Goal: Task Accomplishment & Management: Manage account settings

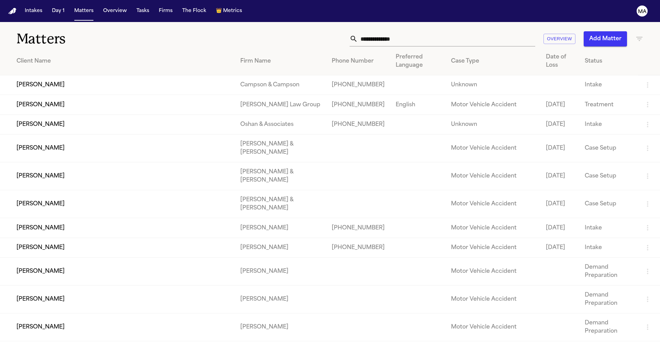
click at [478, 33] on input "text" at bounding box center [446, 38] width 177 height 15
click at [478, 32] on input "text" at bounding box center [446, 38] width 177 height 15
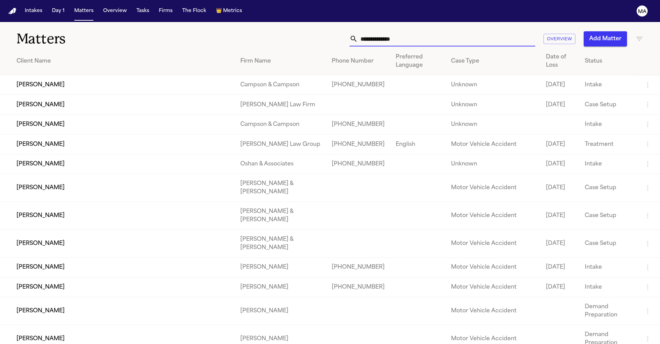
click at [478, 31] on input "text" at bounding box center [446, 38] width 177 height 15
click at [477, 31] on input "text" at bounding box center [446, 38] width 177 height 15
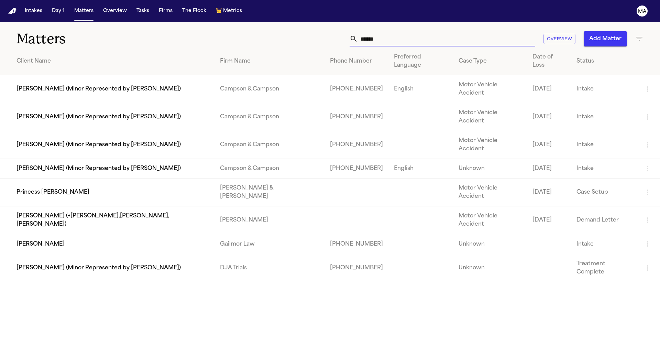
type input "******"
click at [33, 234] on td "[PERSON_NAME]" at bounding box center [107, 244] width 214 height 20
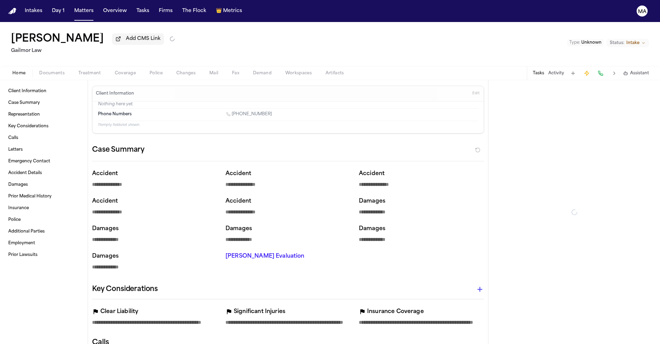
type textarea "*"
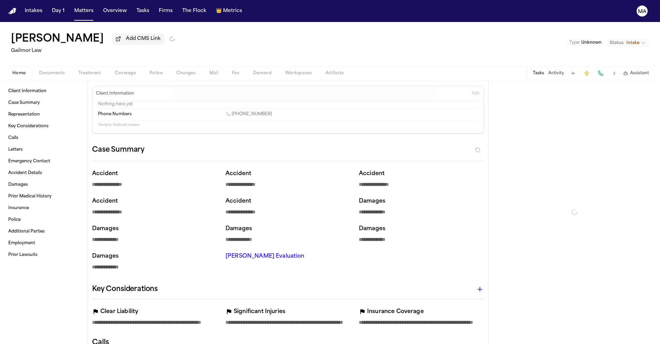
type textarea "*"
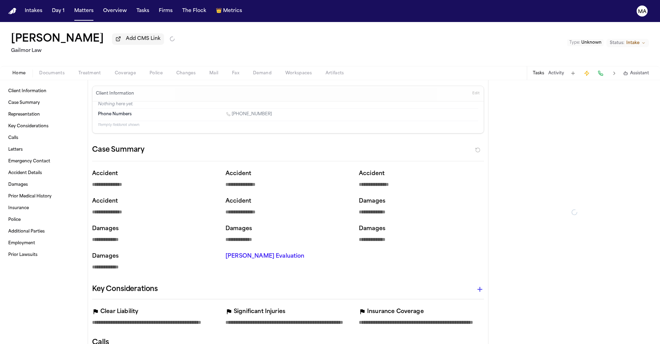
type textarea "*"
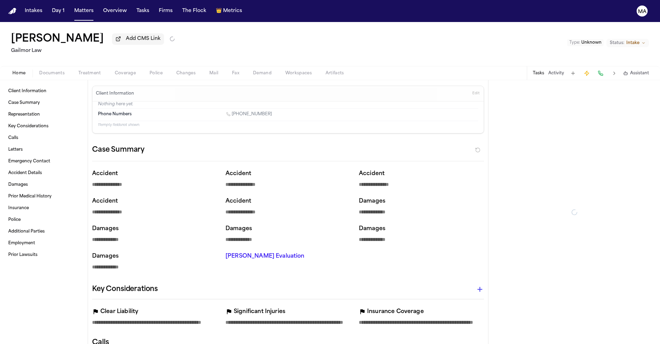
type textarea "*"
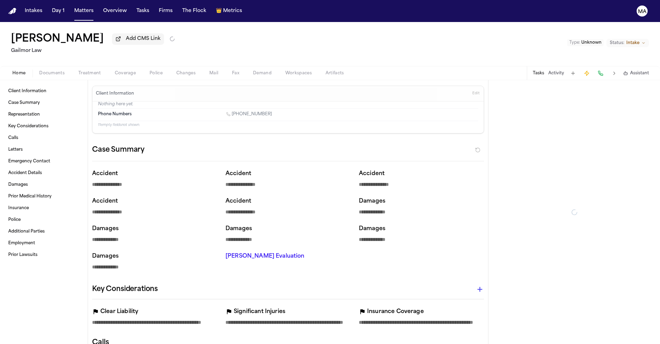
type textarea "*"
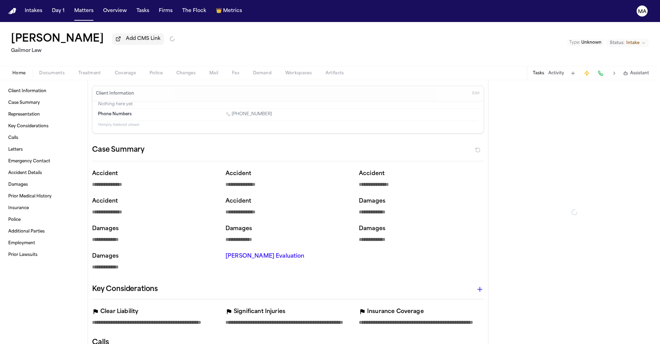
type textarea "*"
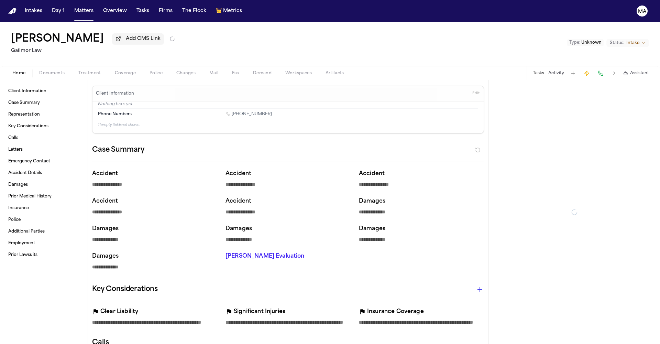
type textarea "*"
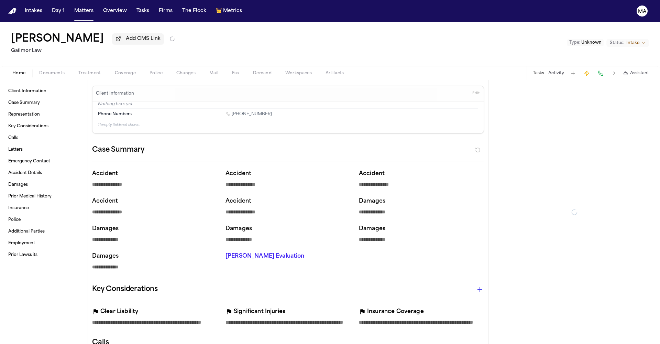
type textarea "*"
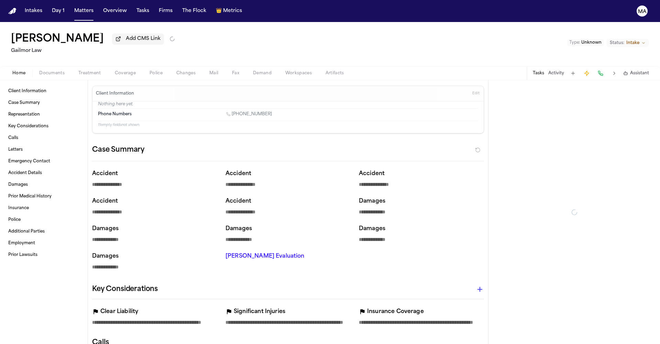
type textarea "*"
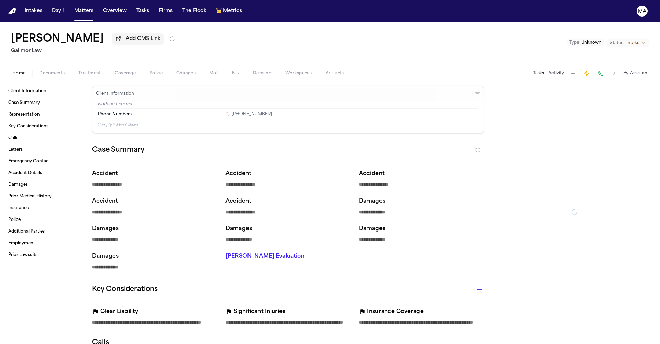
type textarea "*"
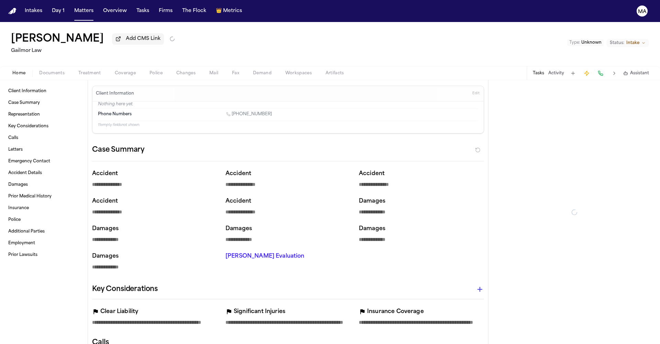
type textarea "*"
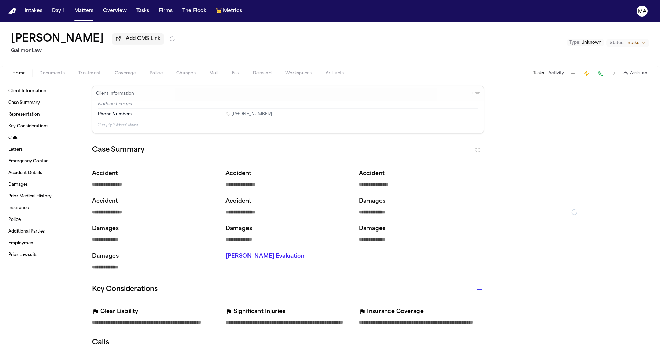
type textarea "*"
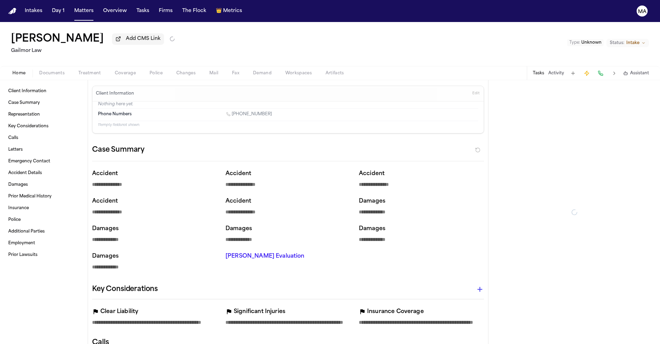
type textarea "*"
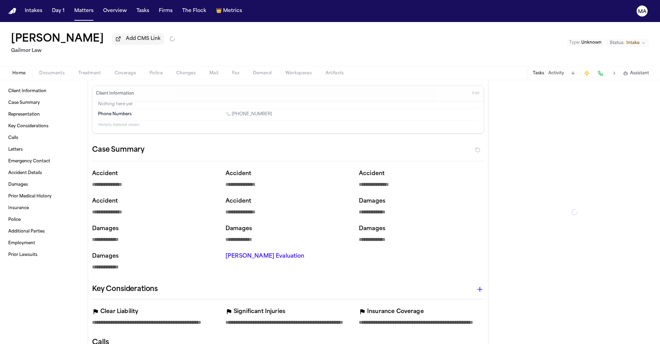
type textarea "*"
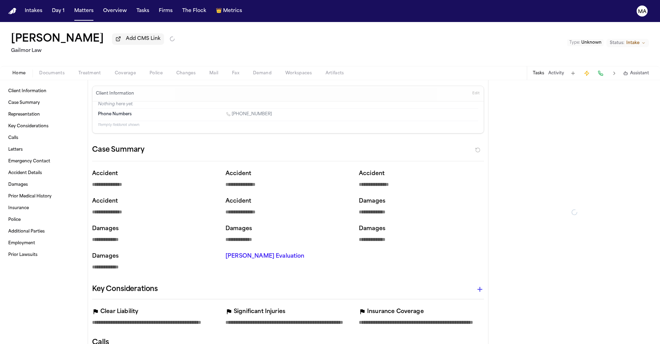
type textarea "*"
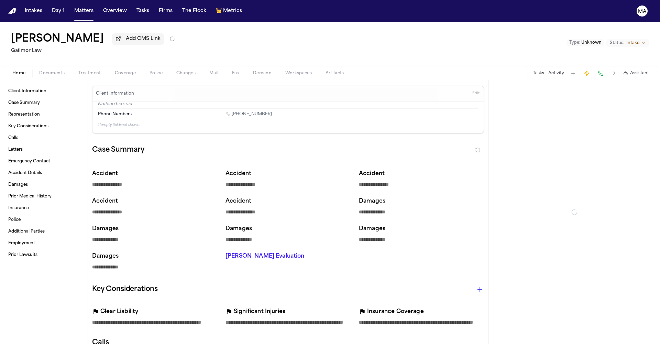
type textarea "*"
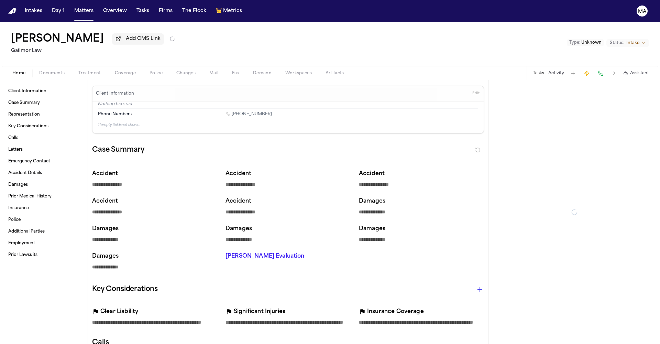
type textarea "*"
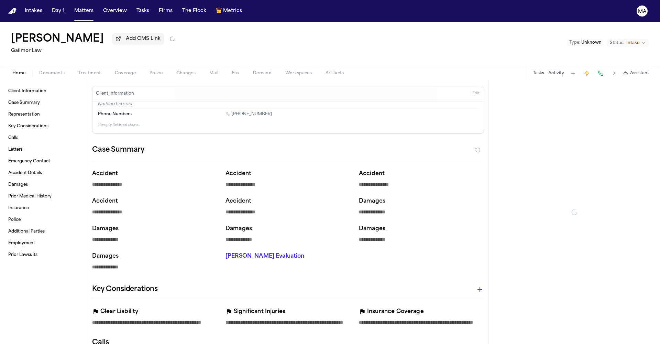
type textarea "*"
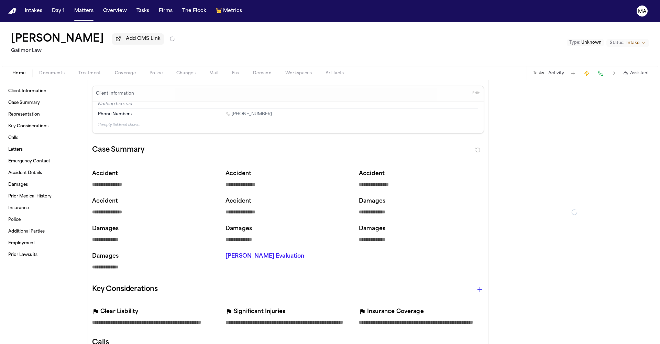
type textarea "*"
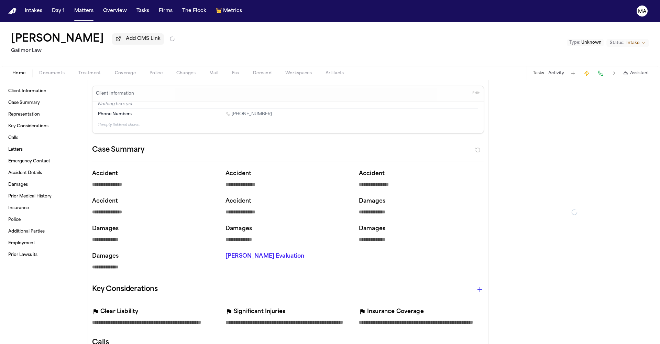
type textarea "*"
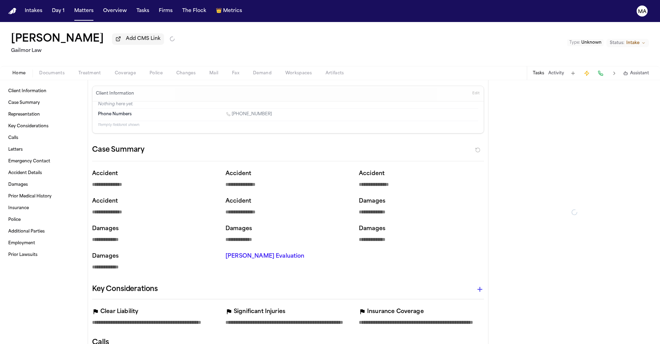
type textarea "*"
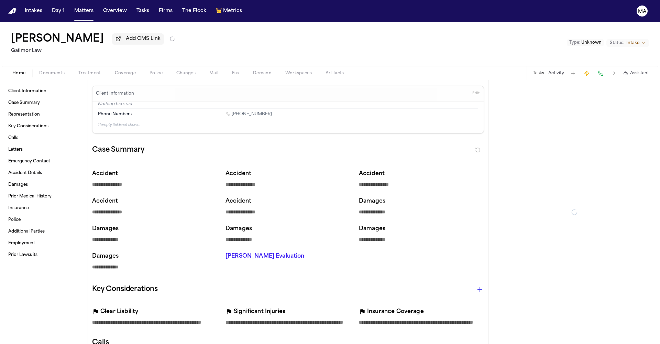
type textarea "*"
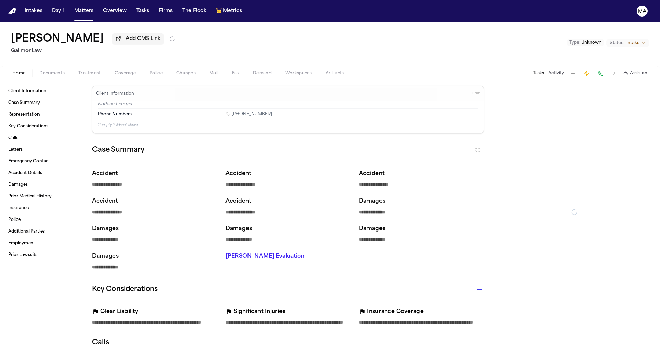
type textarea "*"
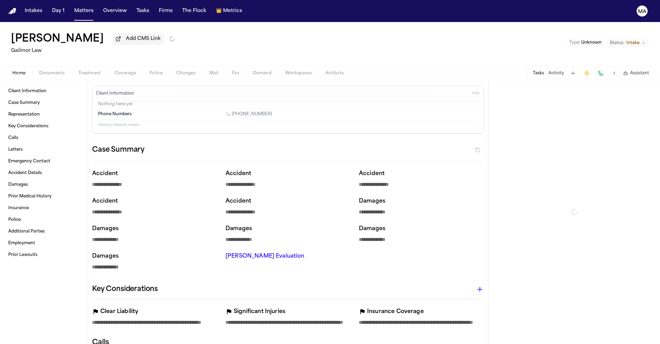
type textarea "*"
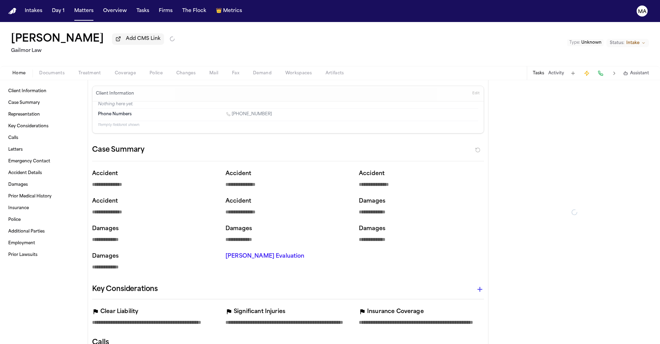
type textarea "*"
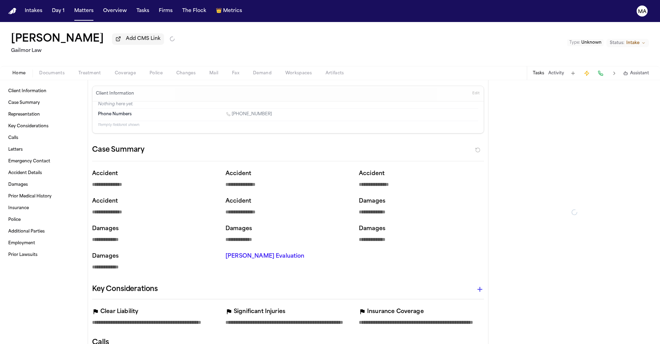
type textarea "*"
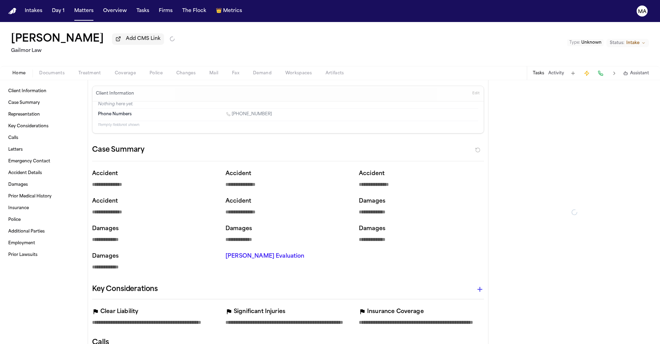
type textarea "*"
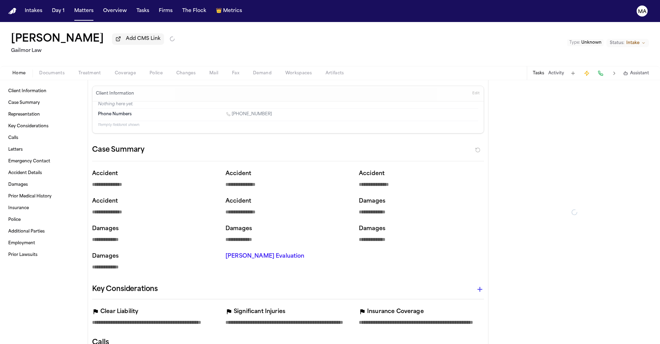
type textarea "*"
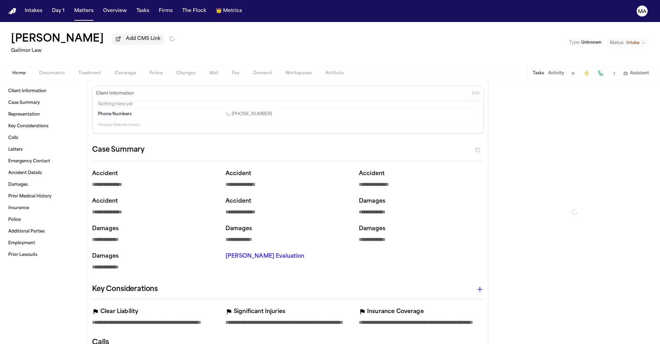
type textarea "*"
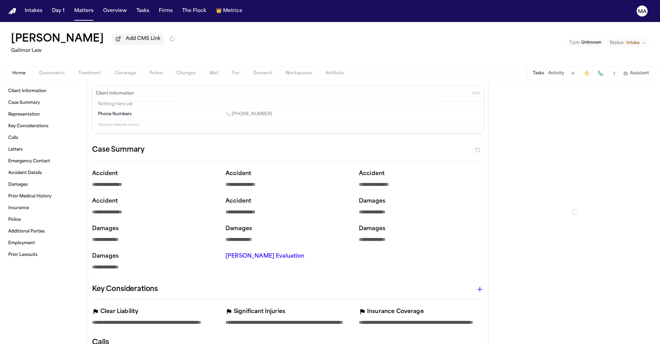
type textarea "*"
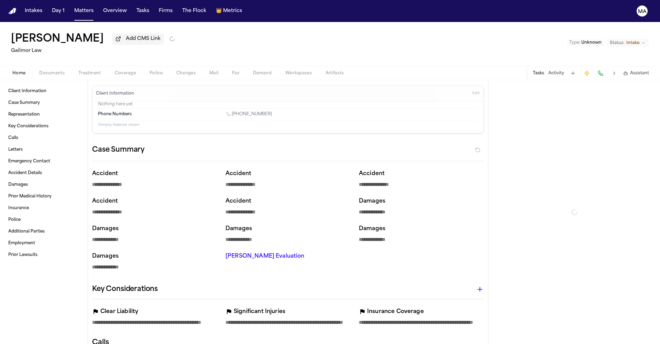
type textarea "*"
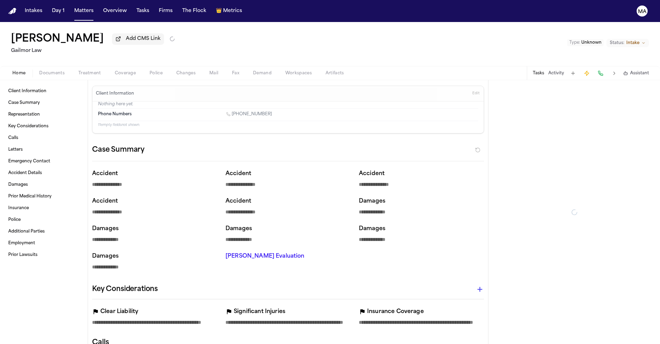
type textarea "*"
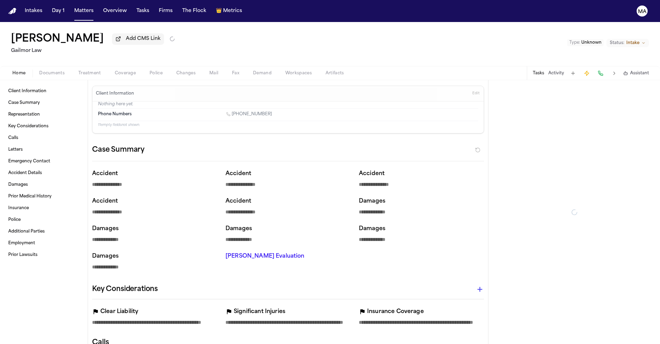
type textarea "*"
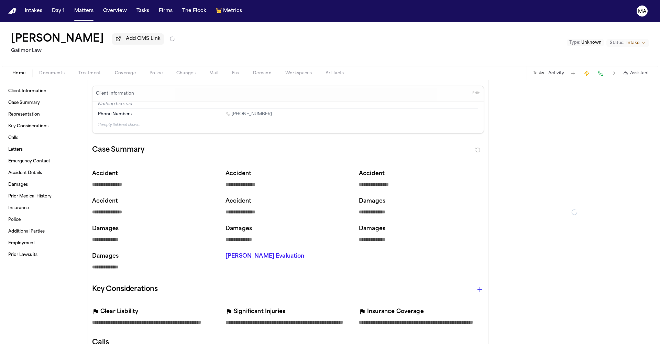
type textarea "*"
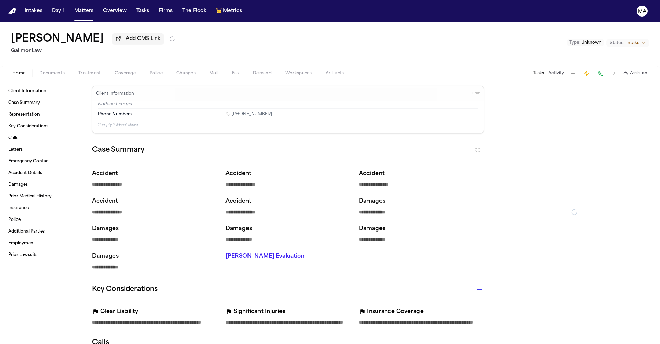
type textarea "*"
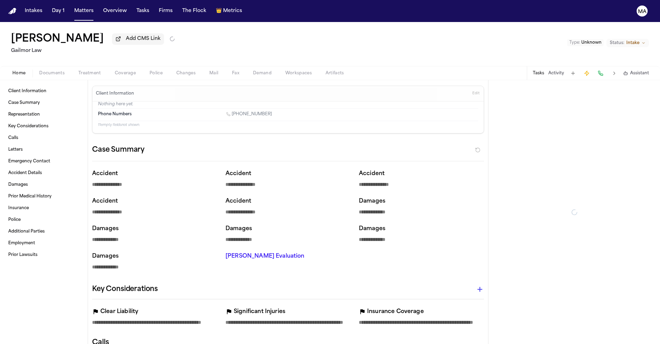
type textarea "*"
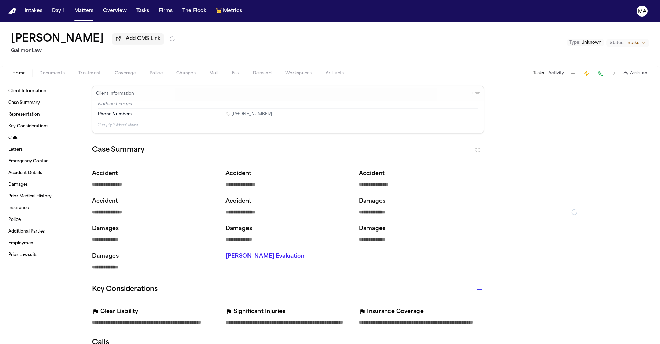
type textarea "*"
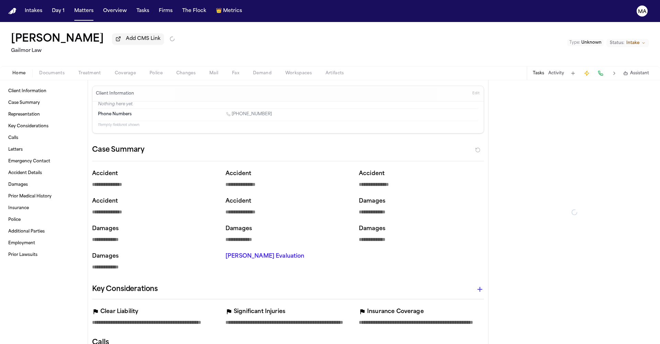
type textarea "*"
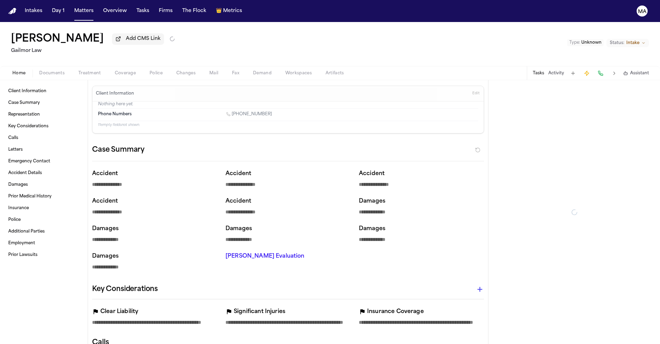
type textarea "*"
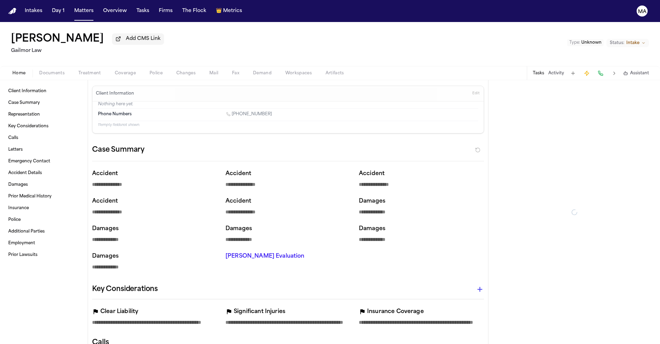
type textarea "*"
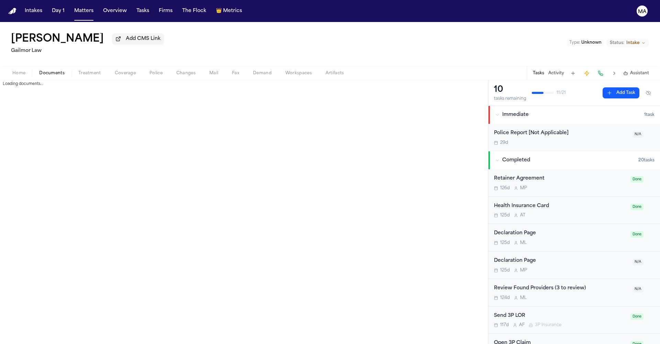
click at [39, 70] on span "Documents" at bounding box center [51, 72] width 25 height 5
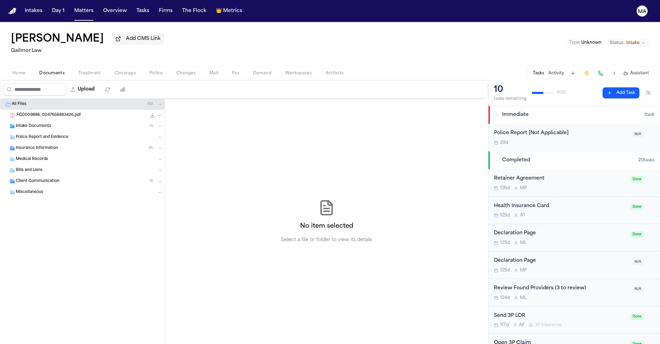
click at [46, 178] on span "Client Communication" at bounding box center [38, 181] width 44 height 6
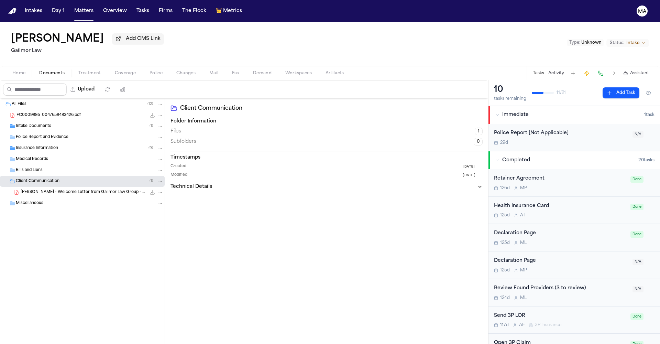
click at [48, 145] on div "Insurance Information ( 9 )" at bounding box center [89, 148] width 147 height 6
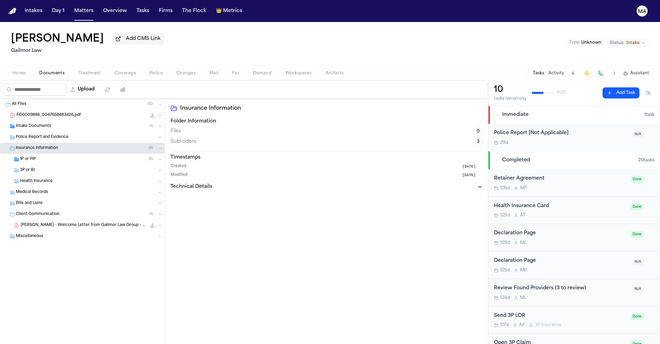
click at [57, 121] on div "Intake Documents ( 1 )" at bounding box center [82, 126] width 165 height 11
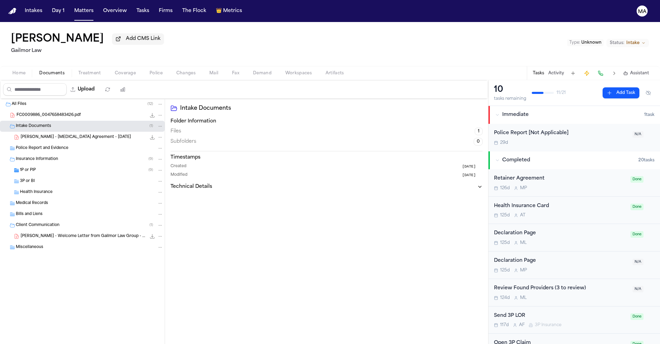
click at [47, 231] on div "D. Prestenberg - Welcome Letter from Gailmor Law Group - 5.6.25 333.4 KB • PDF" at bounding box center [82, 236] width 165 height 11
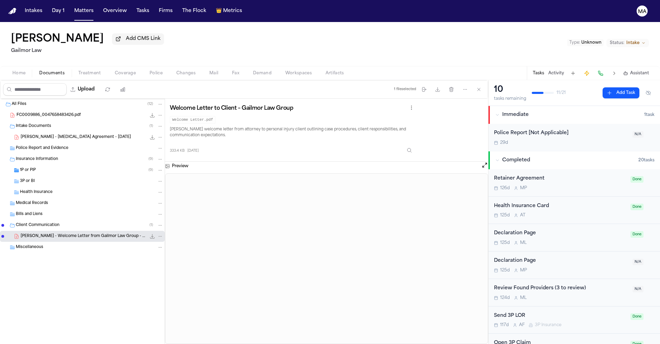
click at [39, 167] on div "1P or PIP ( 9 )" at bounding box center [91, 170] width 143 height 6
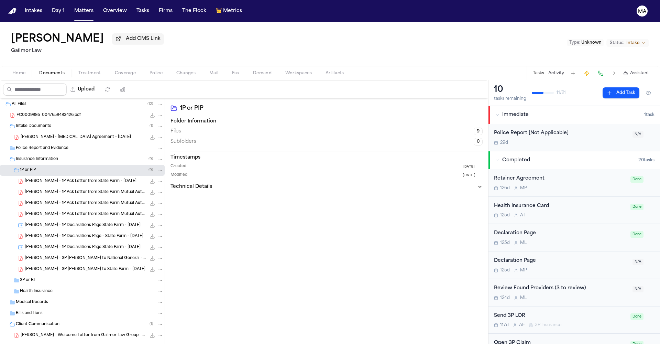
click at [54, 266] on span "D. Prestenberg - 3P LOR to State Farm - 6.13.25" at bounding box center [85, 269] width 121 height 6
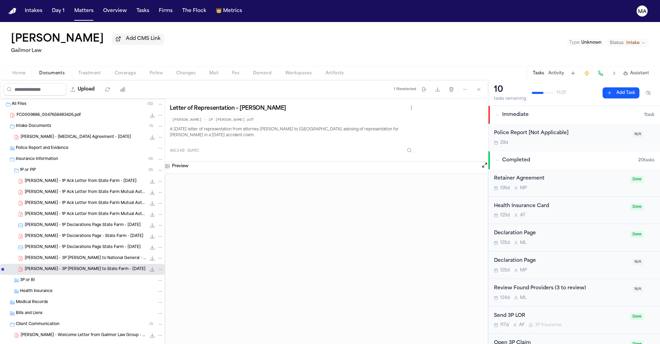
click at [54, 255] on span "D. Prestenberg - 3P LOR to National General - 6.6.25" at bounding box center [85, 258] width 121 height 6
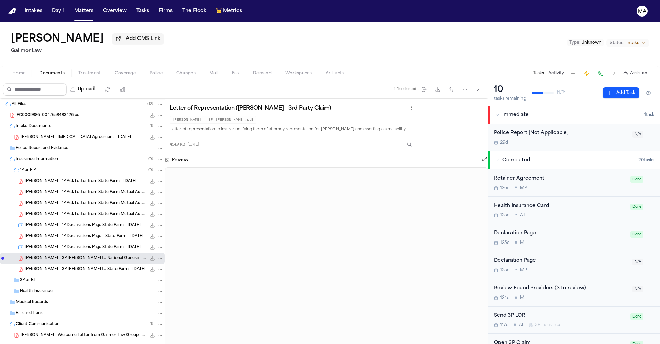
click at [149, 255] on icon "File: D. Prestenberg - 3P LOR to National General - 6.6.25" at bounding box center [151, 257] width 5 height 5
click at [150, 267] on icon "File: D. Prestenberg - 3P LOR to State Farm - 6.13.25" at bounding box center [152, 269] width 4 height 4
click at [55, 266] on span "D. Prestenberg - 3P LOR to State Farm - 6.13.25" at bounding box center [85, 269] width 121 height 6
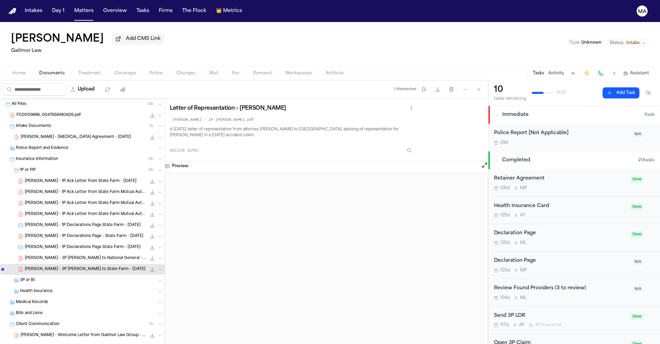
click at [53, 255] on span "D. Prestenberg - 3P LOR to National General - 6.6.25" at bounding box center [85, 258] width 121 height 6
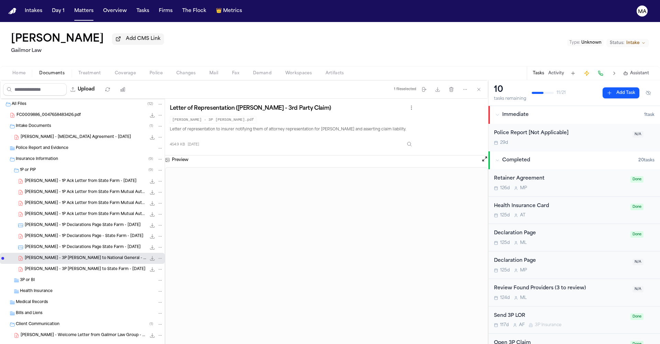
click at [52, 266] on span "D. Prestenberg - 3P LOR to State Farm - 6.13.25" at bounding box center [85, 269] width 121 height 6
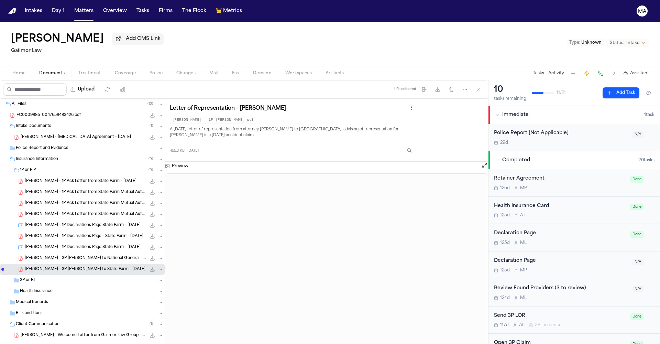
click at [53, 255] on span "D. Prestenberg - 3P LOR to National General - 6.6.25" at bounding box center [85, 258] width 121 height 6
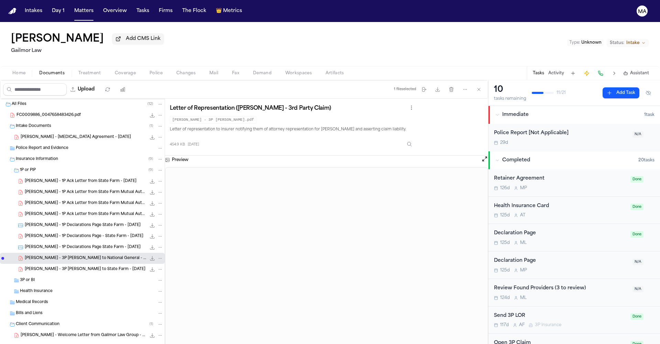
click at [61, 178] on span "D. Prestenberg - 1P Ack Letter from State Farm - 7.15.25" at bounding box center [81, 181] width 112 height 6
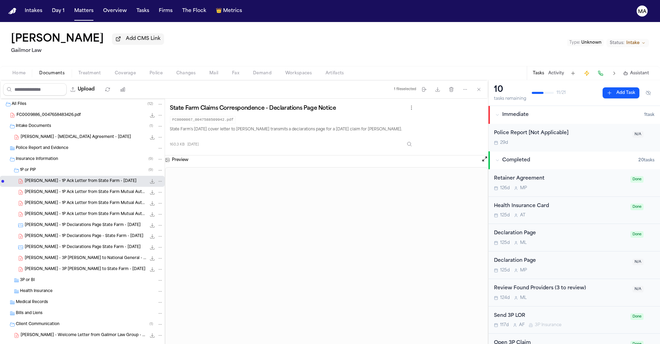
click at [56, 189] on span "D. Prestenberg - 1P Ack Letter from State Farm Mutual Automobile Insurance Comp…" at bounding box center [85, 192] width 121 height 6
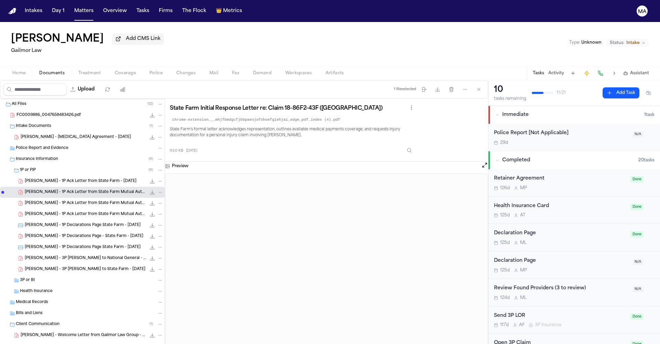
click at [149, 189] on icon "File: D. Prestenberg - 1P Ack Letter from State Farm Mutual Automobile Insuranc…" at bounding box center [151, 191] width 5 height 5
click at [59, 200] on span "D. Prestenberg - 1P Ack Letter from State Farm Mutual Automobile Insurance Comp…" at bounding box center [85, 203] width 121 height 6
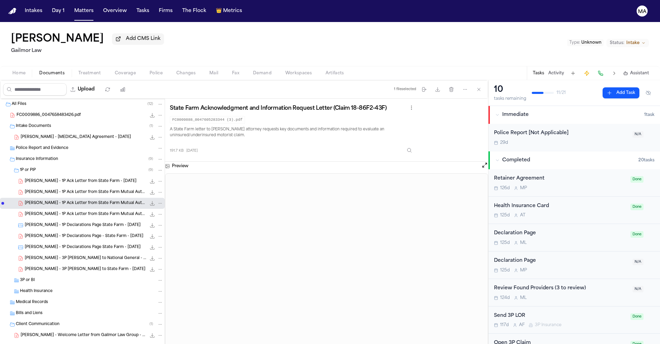
click at [56, 189] on span "D. Prestenberg - 1P Ack Letter from State Farm Mutual Automobile Insurance Comp…" at bounding box center [85, 192] width 121 height 6
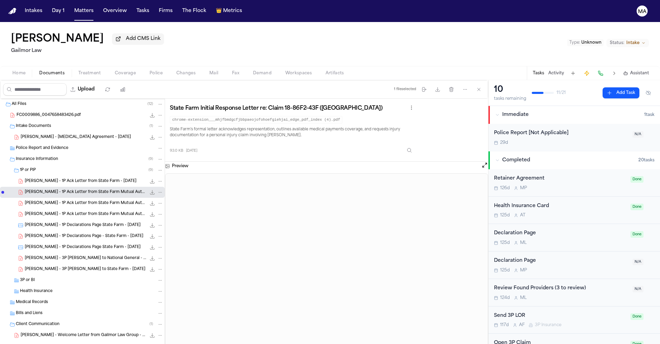
click at [55, 178] on span "D. Prestenberg - 1P Ack Letter from State Farm - 7.15.25" at bounding box center [81, 181] width 112 height 6
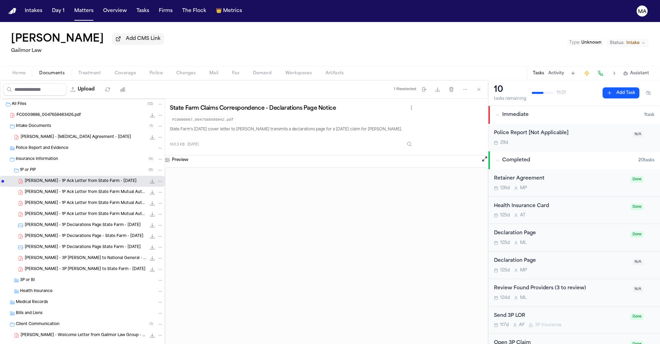
click at [149, 178] on icon "File: D. Prestenberg - 1P Ack Letter from State Farm - 7.15.25" at bounding box center [151, 180] width 5 height 5
click at [56, 231] on div "D. Prestenberg - 1P Declarations Page - State Farm - 5.13.24 193.8 KB • PDF" at bounding box center [82, 236] width 165 height 11
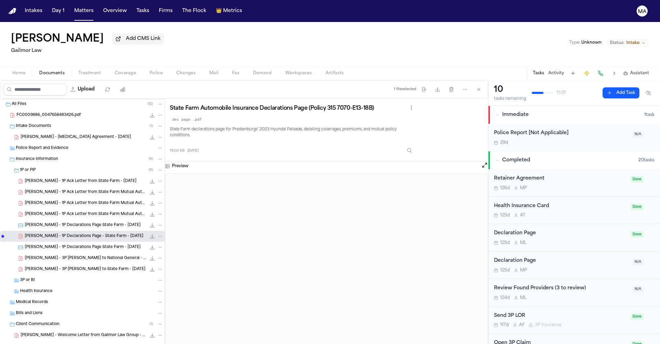
click at [149, 233] on button "File: D. Prestenberg - 1P Declarations Page - State Farm - 5.13.24" at bounding box center [152, 236] width 7 height 7
click at [46, 134] on span "D. Prestenberg - Retainer Agreement - 5.6.25" at bounding box center [76, 137] width 110 height 6
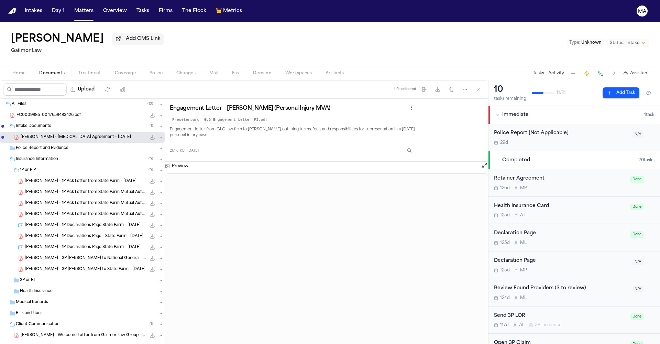
click at [41, 112] on span "FC0009886_0047658483426.pdf" at bounding box center [48, 115] width 64 height 6
